Goal: Task Accomplishment & Management: Complete application form

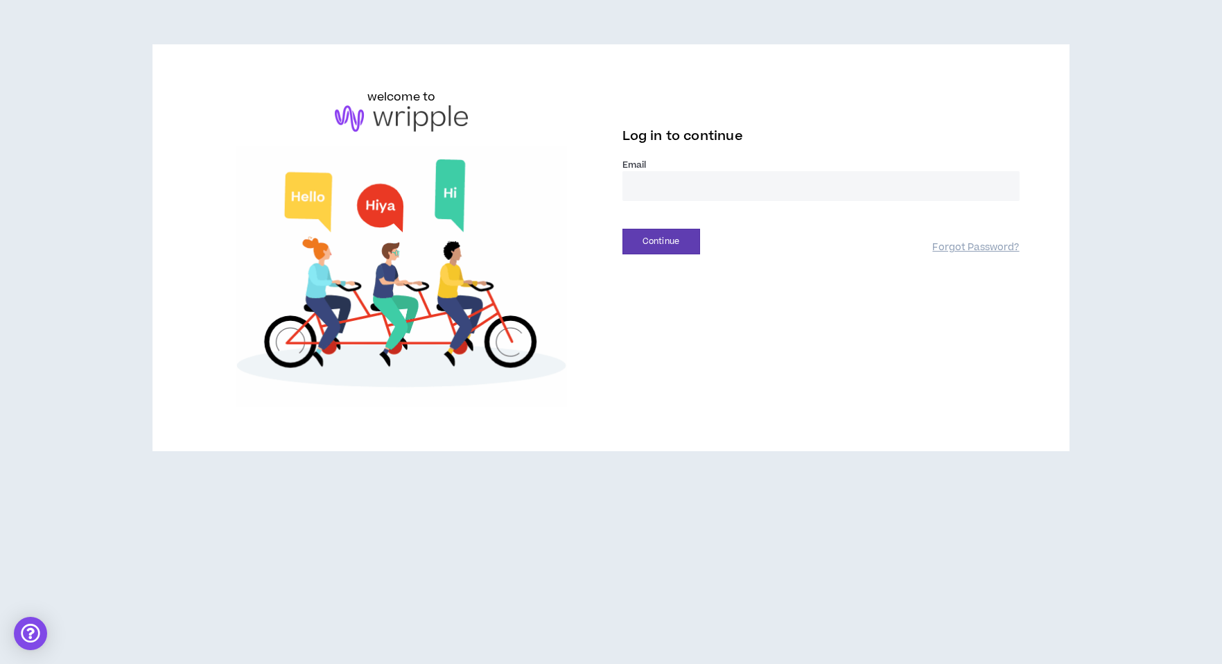
click at [673, 201] on input "email" at bounding box center [820, 186] width 397 height 30
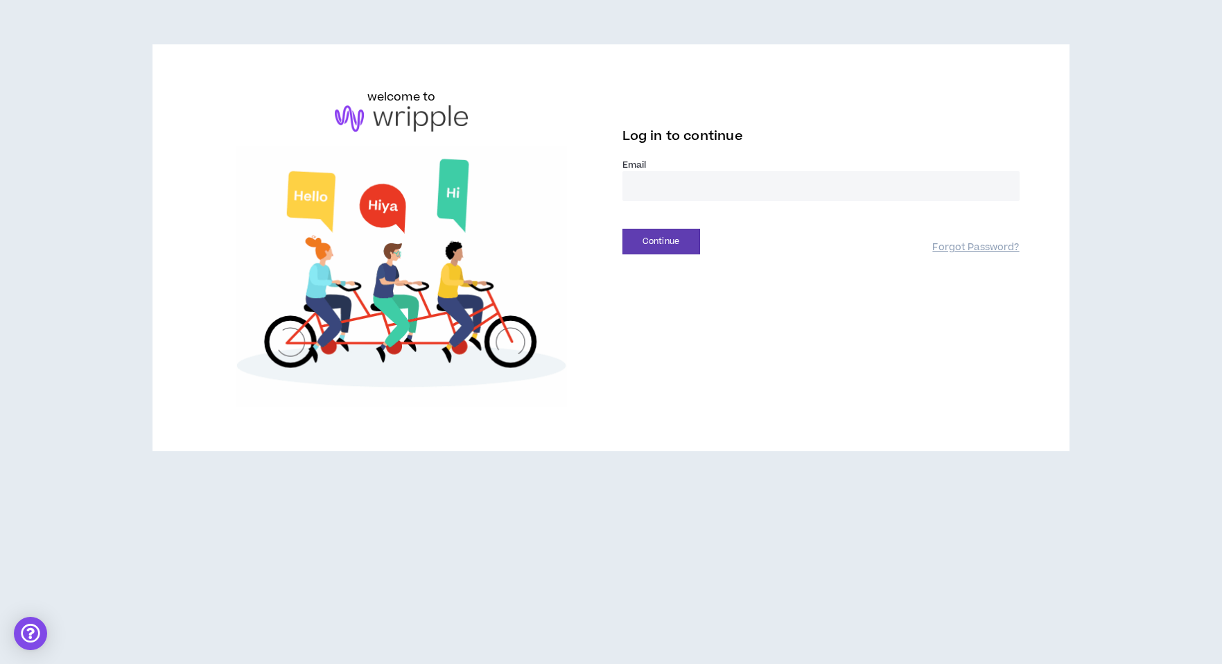
type input "**********"
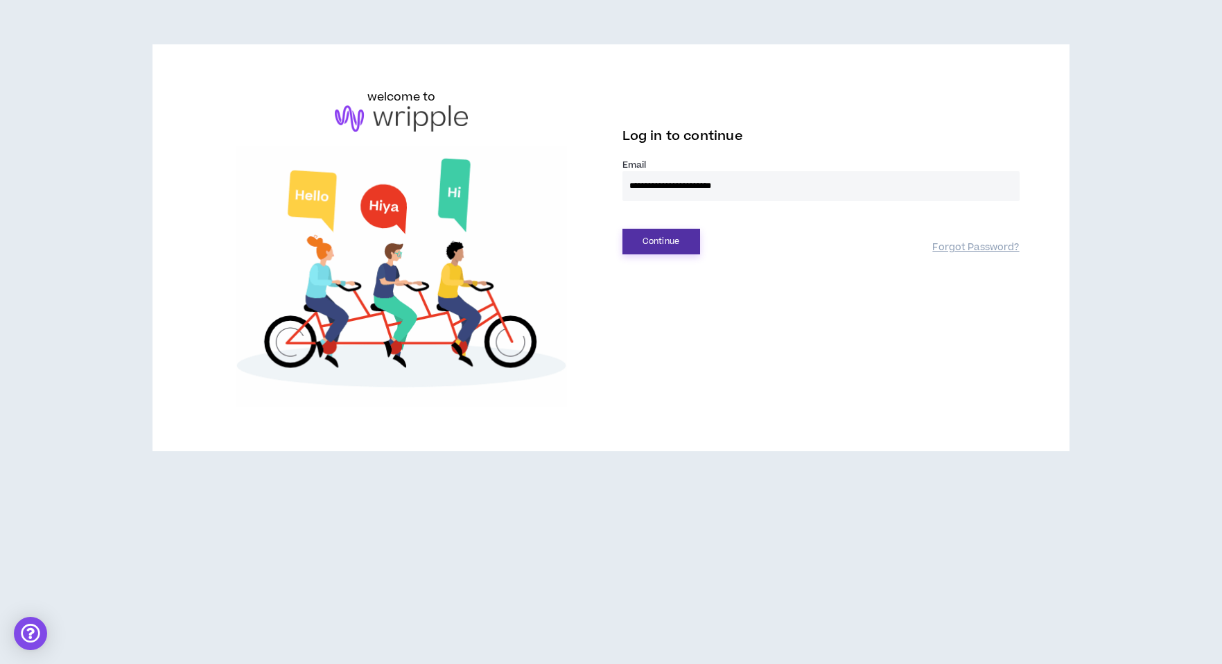
click at [674, 254] on button "Continue" at bounding box center [661, 242] width 78 height 26
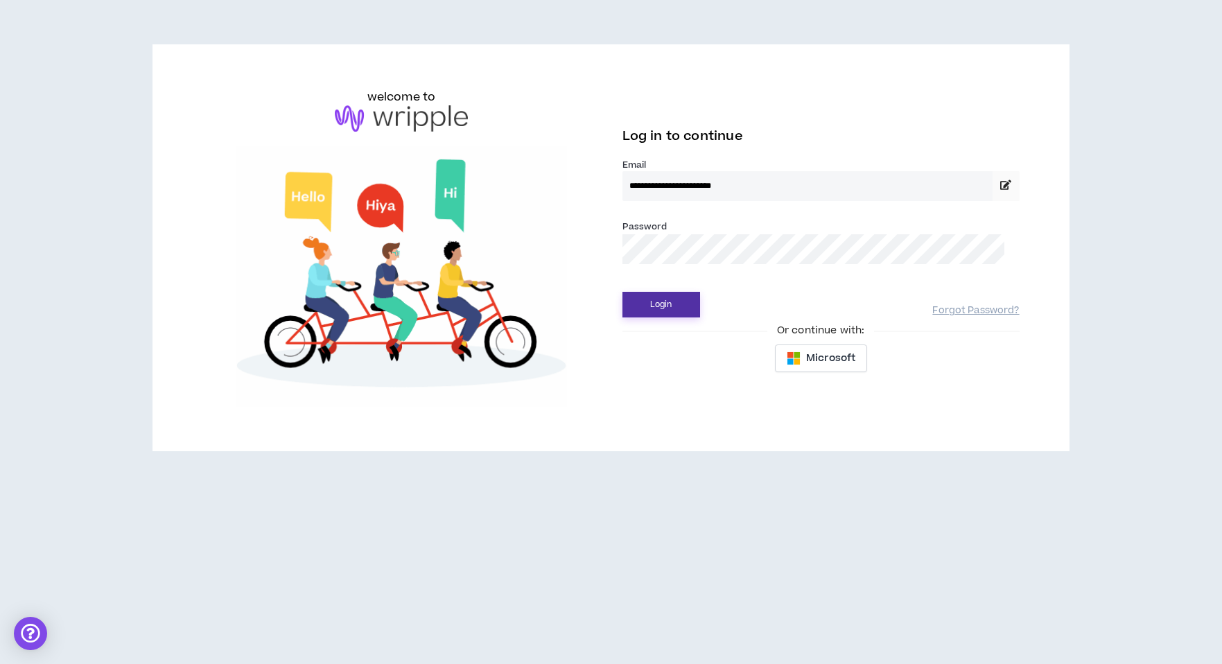
click at [695, 317] on button "Login" at bounding box center [661, 305] width 78 height 26
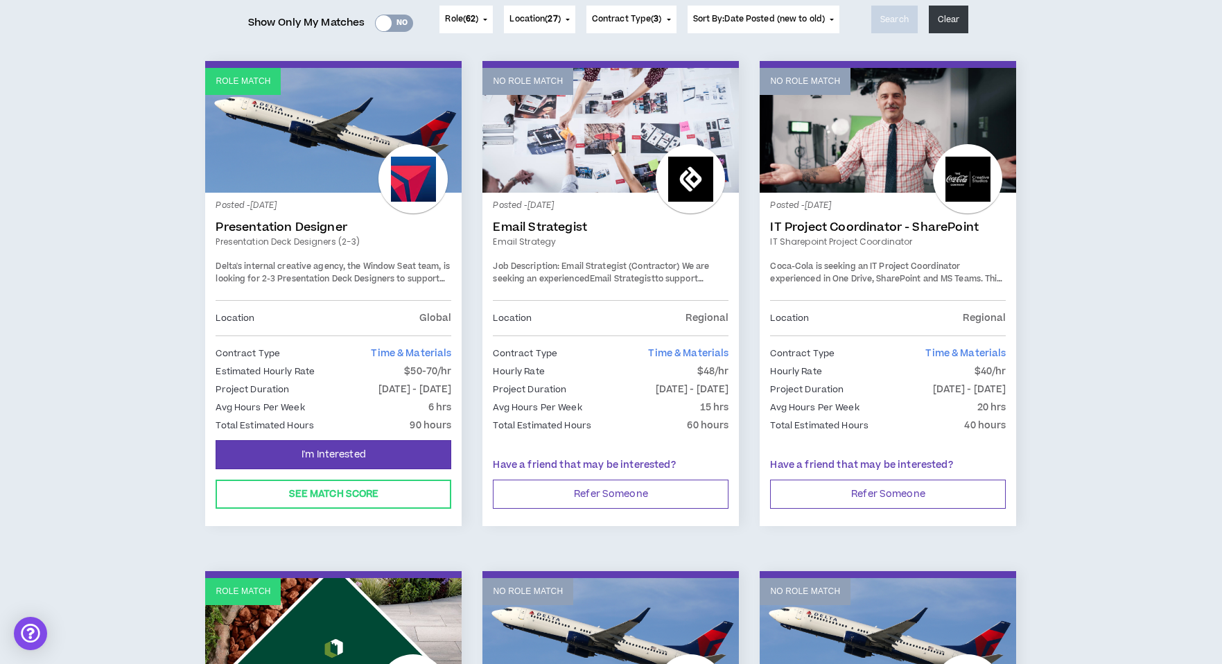
scroll to position [224, 0]
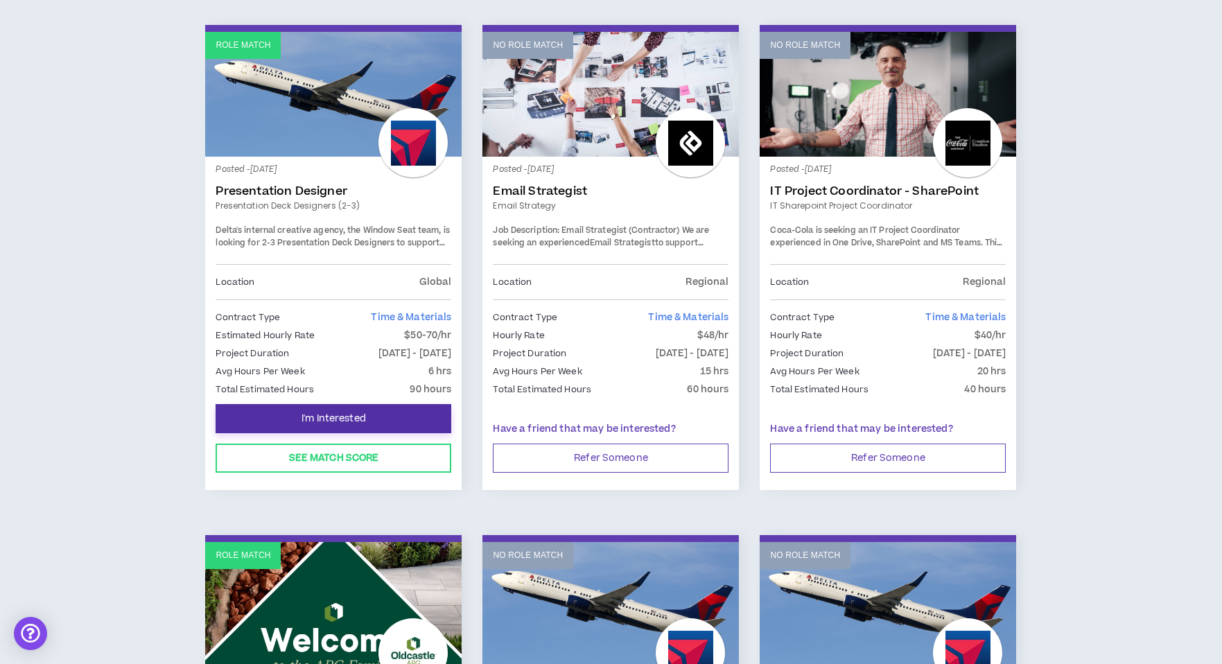
click at [380, 425] on button "I'm Interested" at bounding box center [334, 418] width 236 height 29
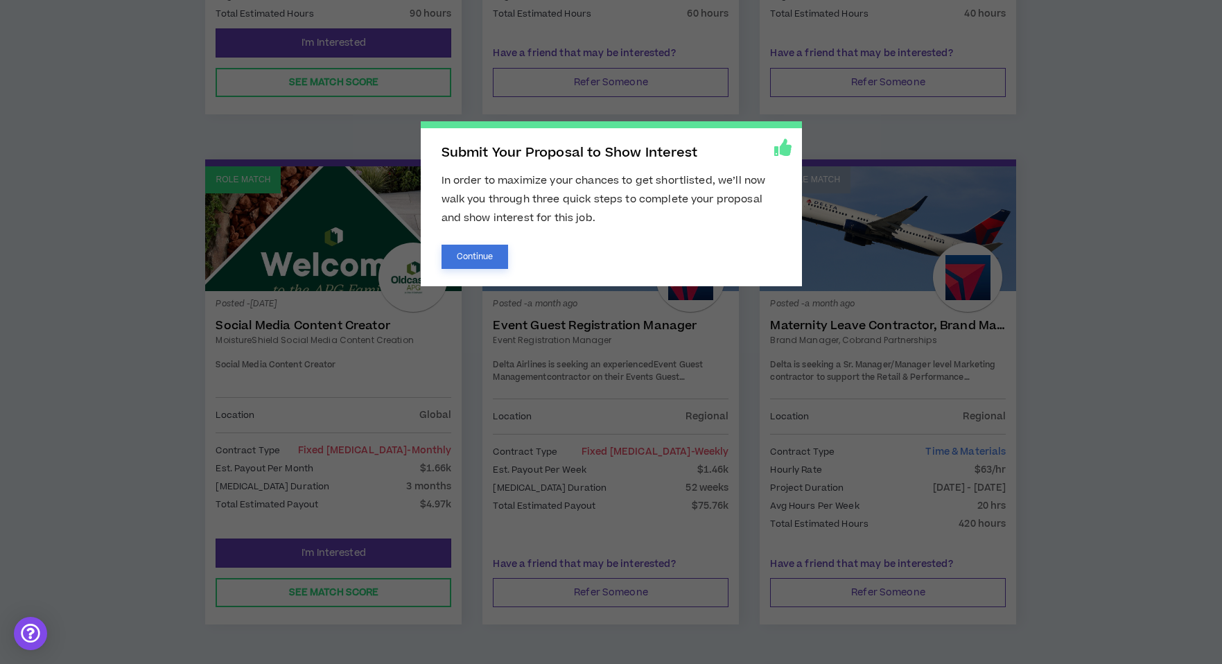
scroll to position [589, 0]
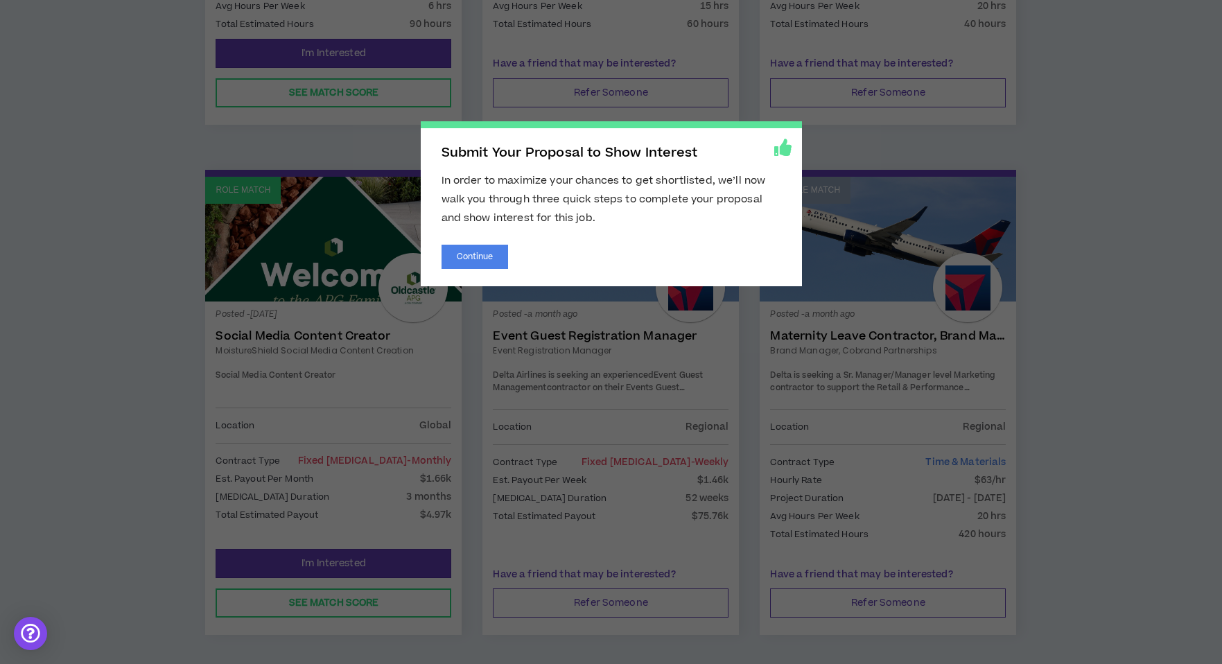
click at [141, 313] on span "Submit Your Proposal to Show Interest In order to maximize your chances to get …" at bounding box center [611, 332] width 1222 height 664
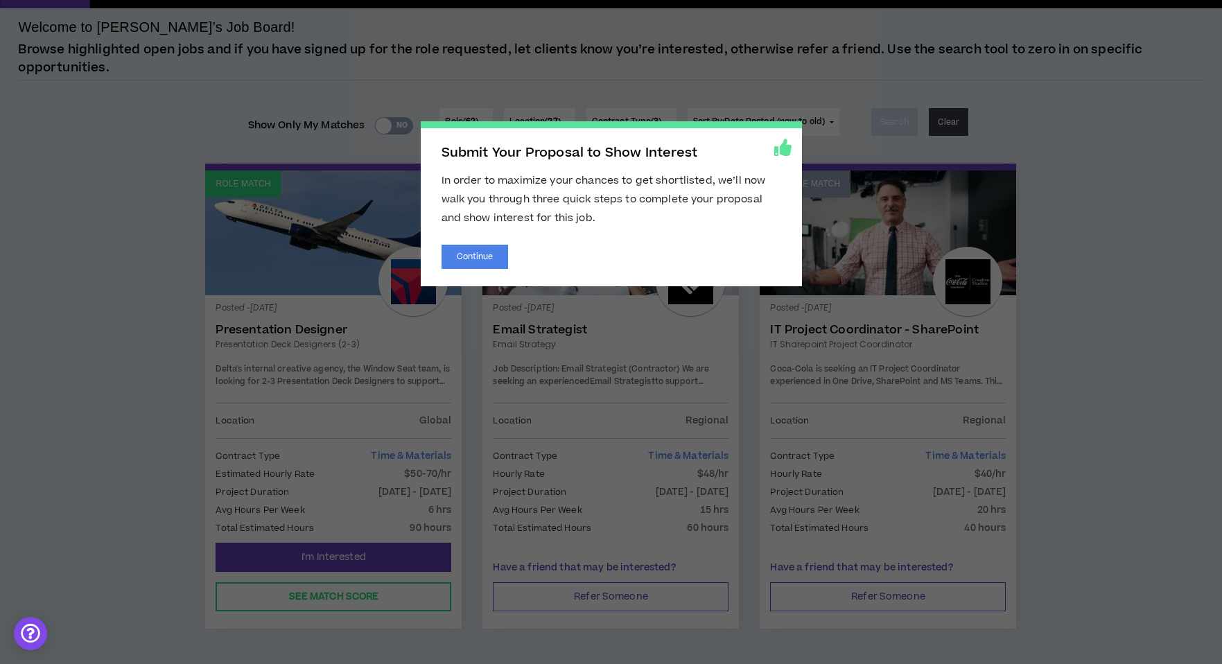
scroll to position [84, 0]
